Goal: Task Accomplishment & Management: Use online tool/utility

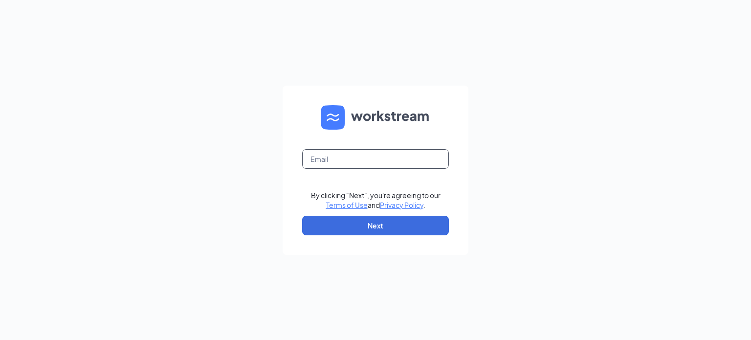
click at [340, 154] on input "text" at bounding box center [375, 159] width 147 height 20
type input "[EMAIL_ADDRESS][DOMAIN_NAME]"
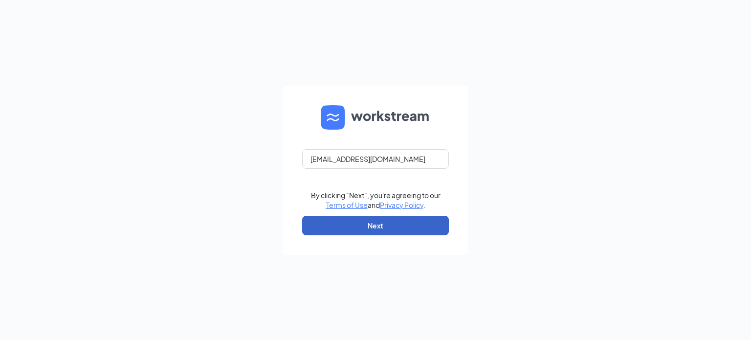
click at [360, 216] on button "Next" at bounding box center [375, 226] width 147 height 20
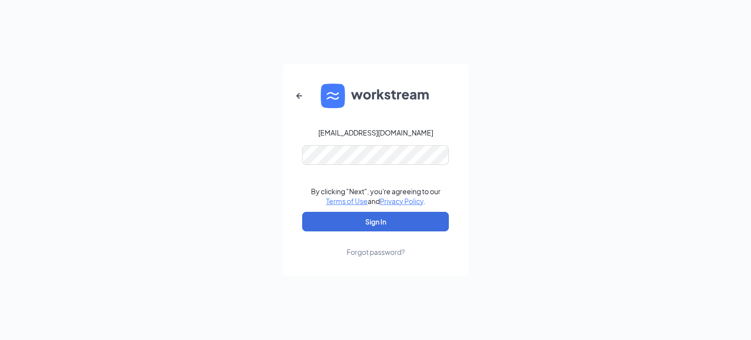
click at [331, 168] on form "[EMAIL_ADDRESS][DOMAIN_NAME] By clicking "Next", you're agreeing to our Terms o…" at bounding box center [375, 170] width 186 height 212
click at [404, 226] on button "Sign In" at bounding box center [375, 222] width 147 height 20
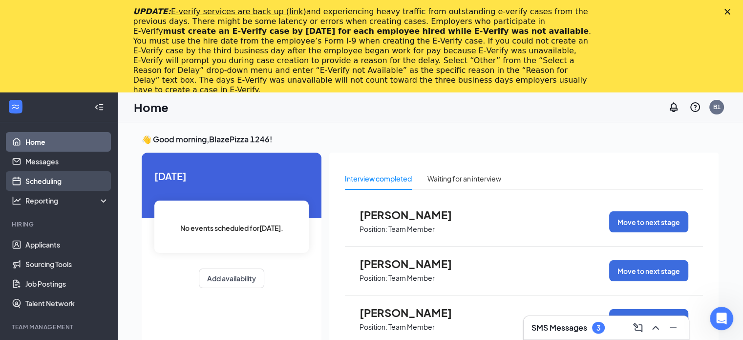
click at [49, 173] on link "Scheduling" at bounding box center [67, 181] width 84 height 20
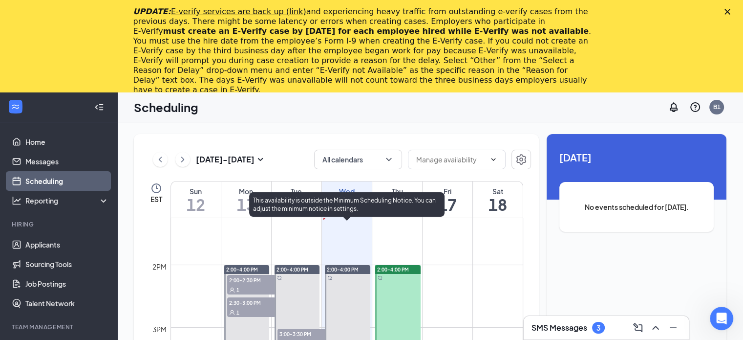
scroll to position [774, 0]
